Goal: Information Seeking & Learning: Find specific fact

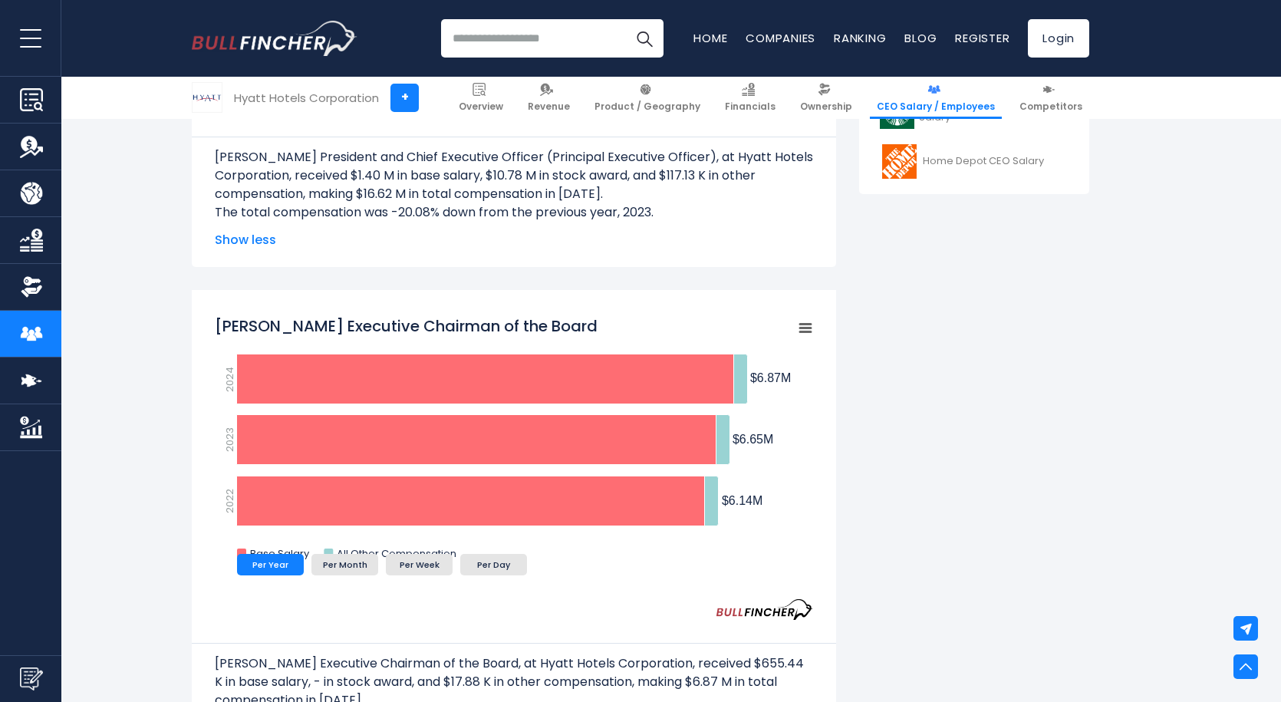
scroll to position [920, 0]
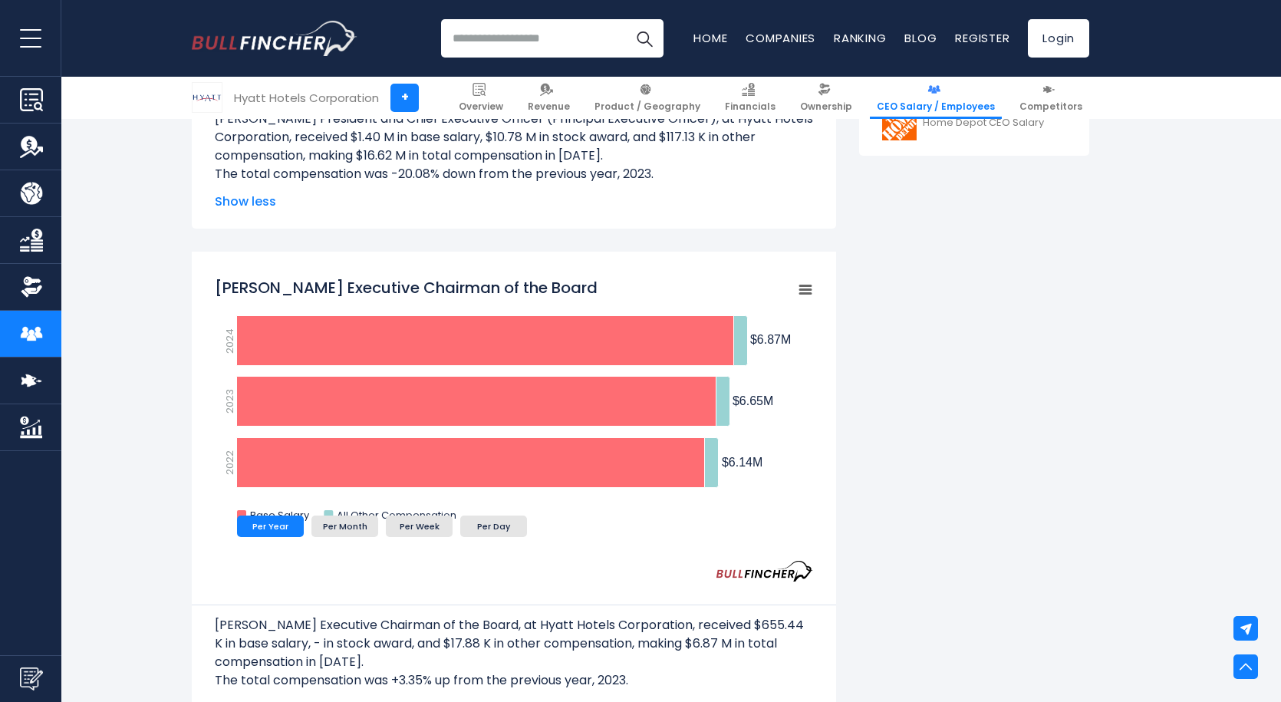
click at [810, 291] on rect "Thomas J. Pritzker Executive Chairman of the Board" at bounding box center [804, 289] width 21 height 21
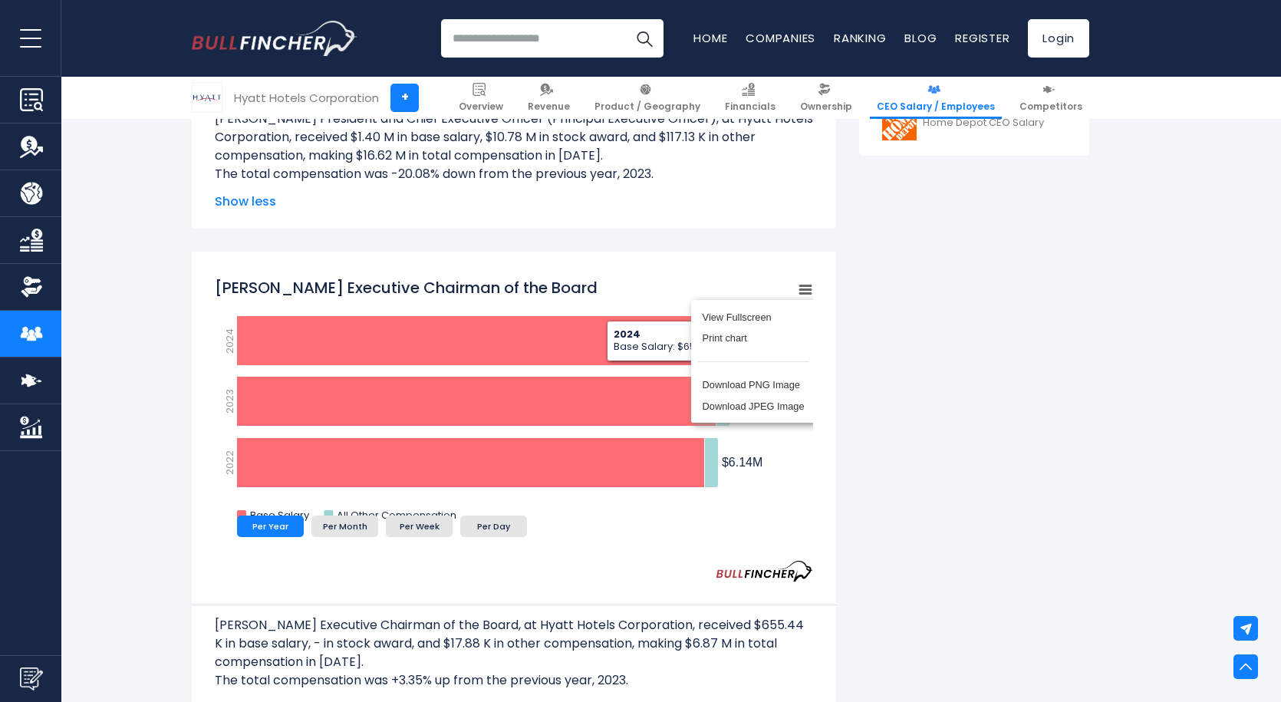
click at [640, 272] on rect "Thomas J. Pritzker Executive Chairman of the Board" at bounding box center [514, 403] width 598 height 268
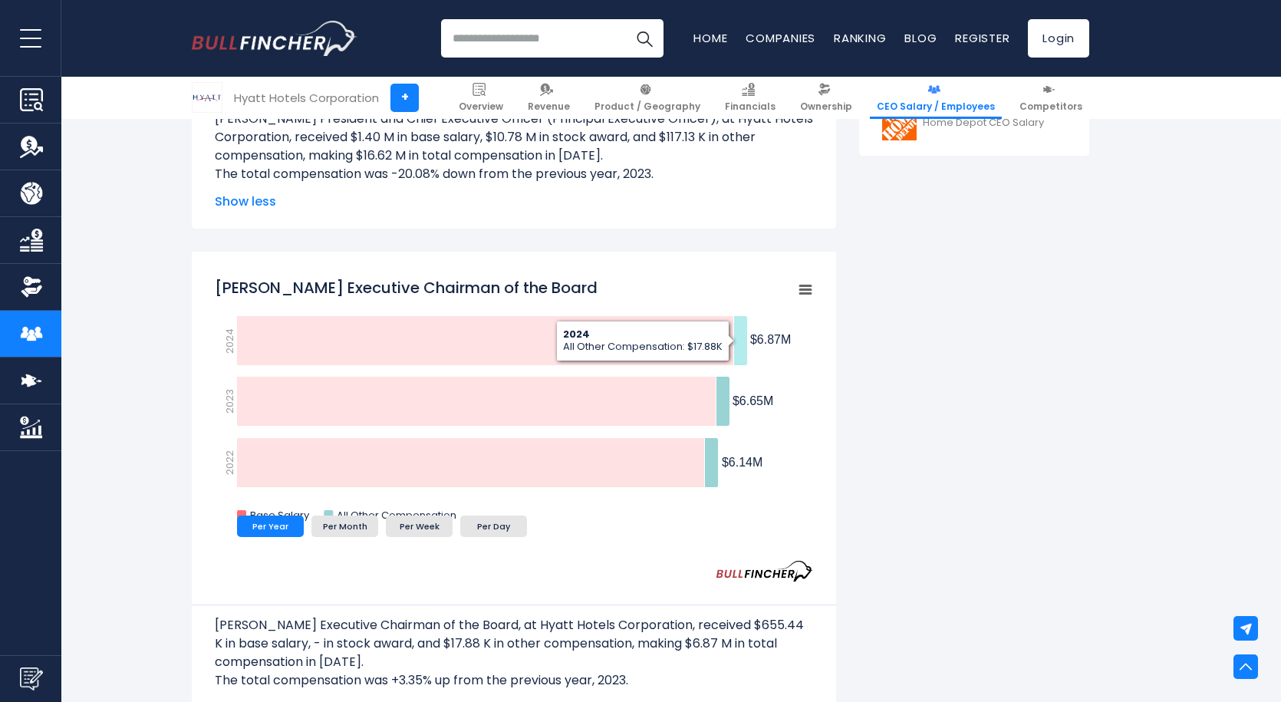
click at [745, 344] on icon "Thomas J. Pritzker Executive Chairman of the Board" at bounding box center [741, 341] width 14 height 50
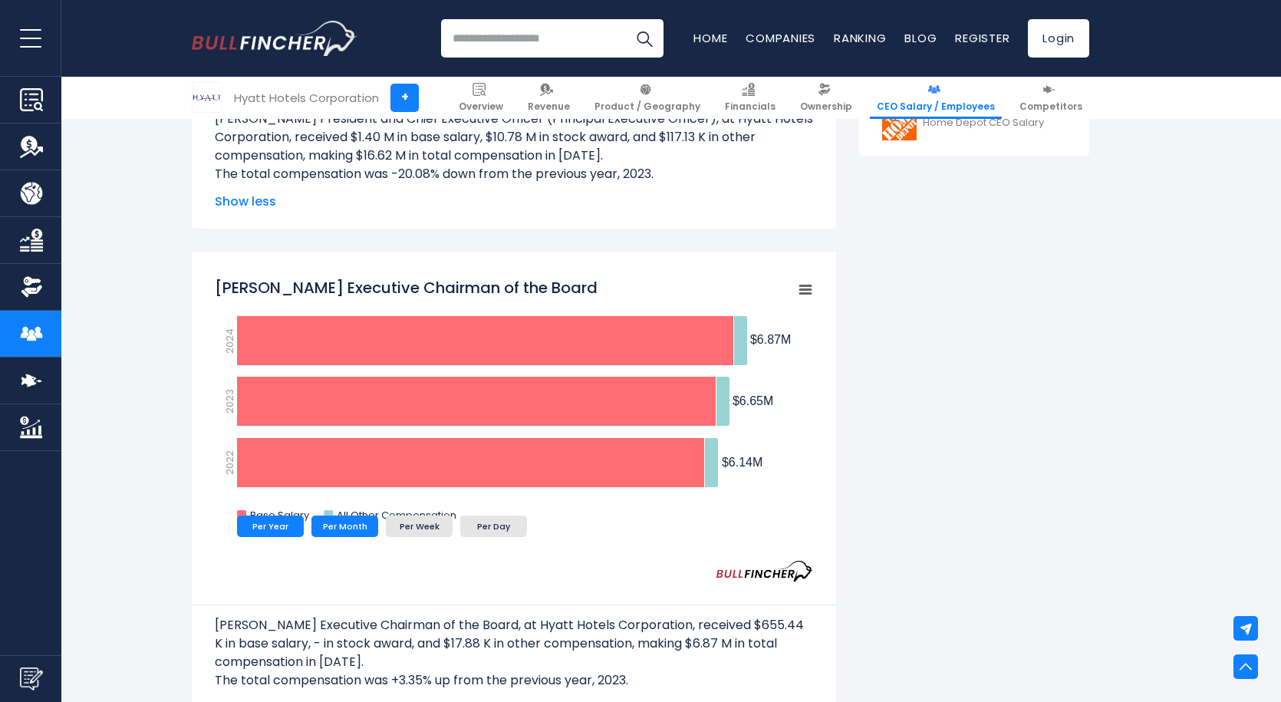
click at [334, 521] on li "Per Month" at bounding box center [344, 525] width 67 height 21
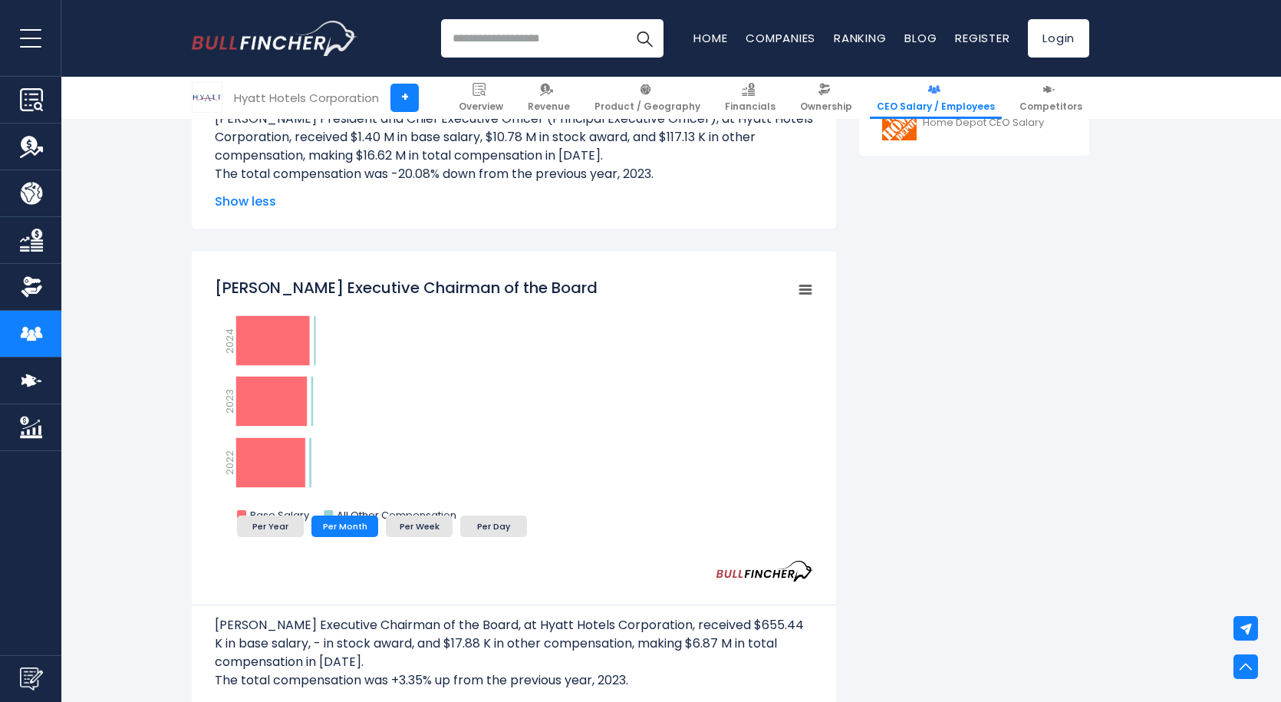
click at [334, 521] on li "Per Month" at bounding box center [344, 525] width 67 height 21
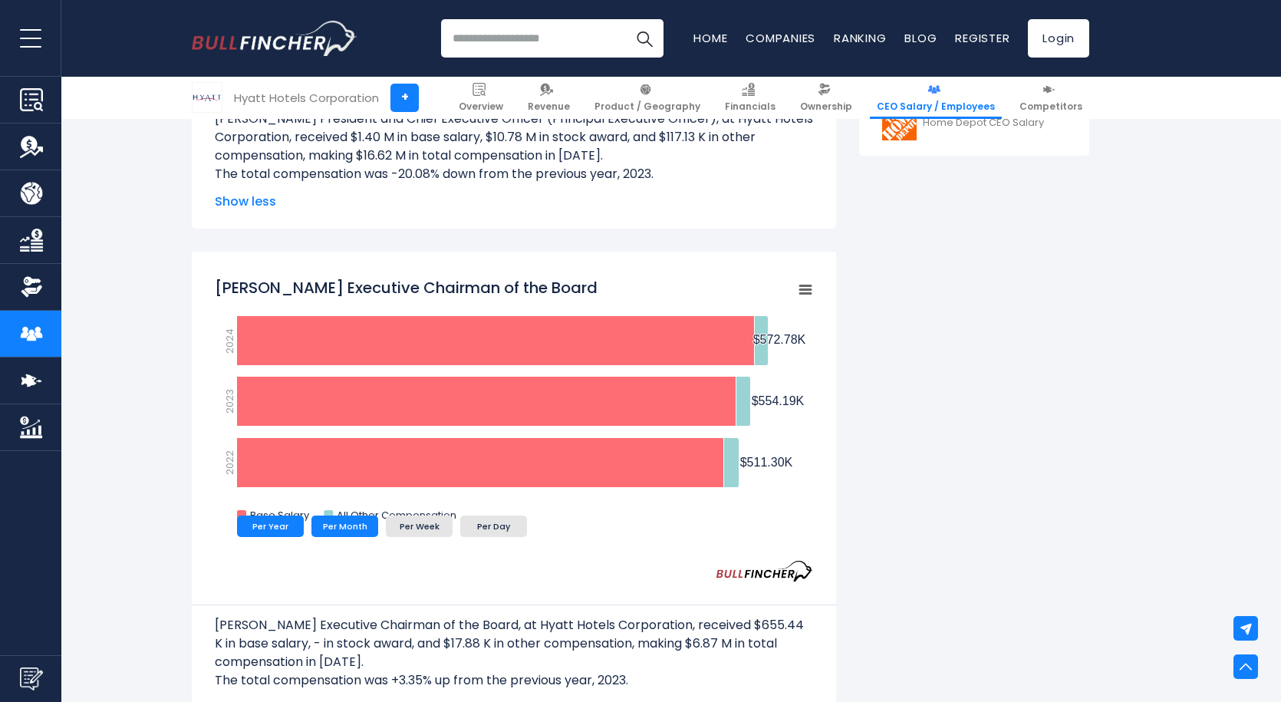
click at [285, 518] on li "Per Year" at bounding box center [270, 525] width 67 height 21
click at [327, 524] on li "Per Month" at bounding box center [344, 525] width 67 height 21
click at [289, 522] on li "Per Year" at bounding box center [270, 525] width 67 height 21
